Goal: Check status: Check status

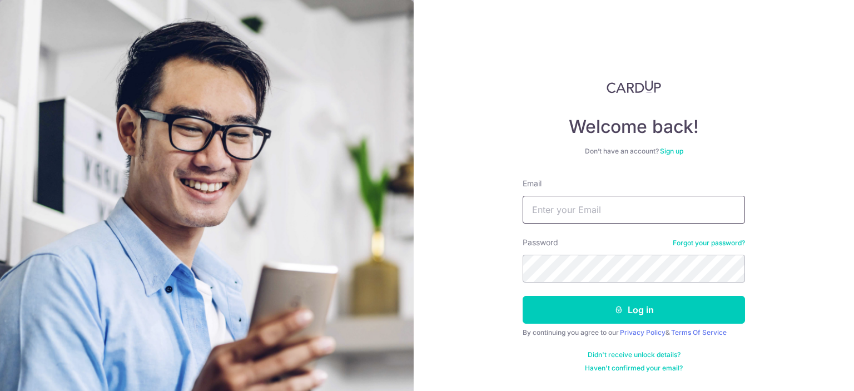
click at [643, 206] on input "Email" at bounding box center [634, 210] width 222 height 28
type input "[EMAIL_ADDRESS][DOMAIN_NAME]"
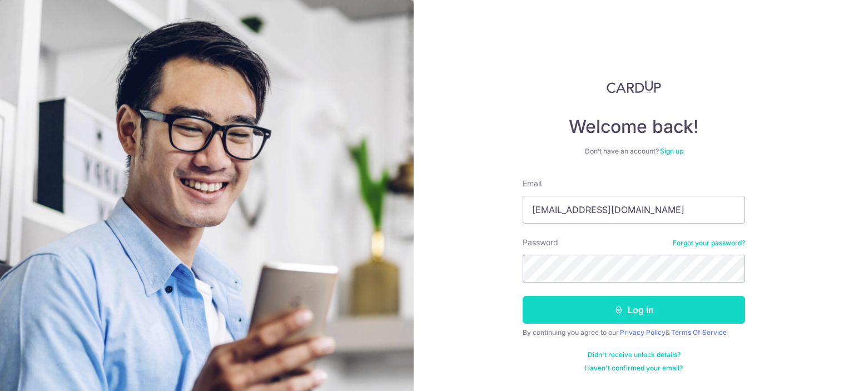
click at [642, 315] on button "Log in" at bounding box center [634, 310] width 222 height 28
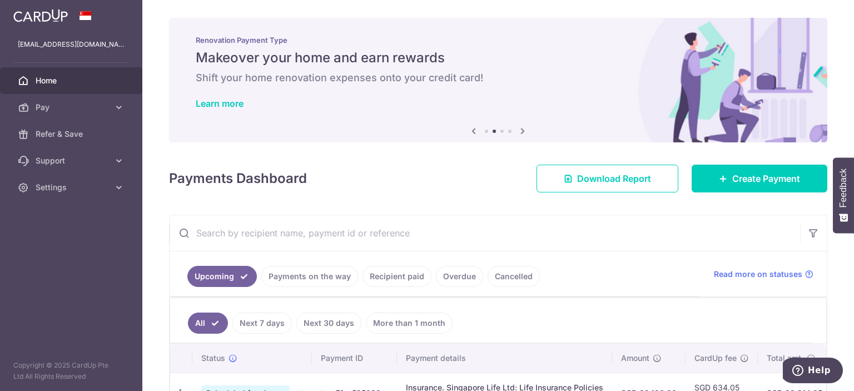
click at [314, 272] on link "Payments on the way" at bounding box center [309, 276] width 97 height 21
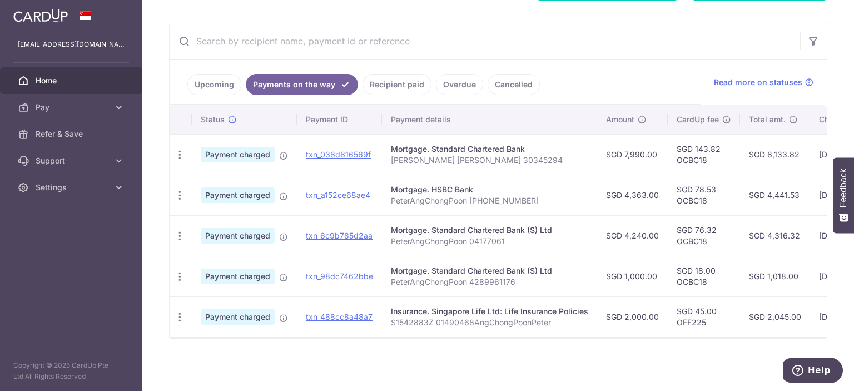
click at [206, 76] on link "Upcoming" at bounding box center [214, 84] width 54 height 21
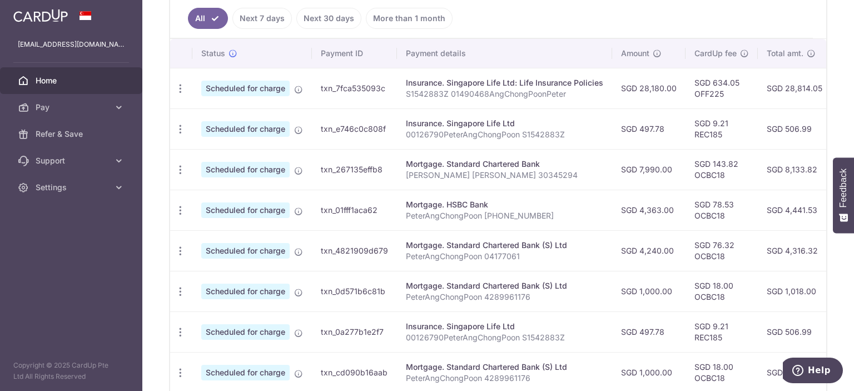
scroll to position [302, 0]
